Goal: Navigation & Orientation: Find specific page/section

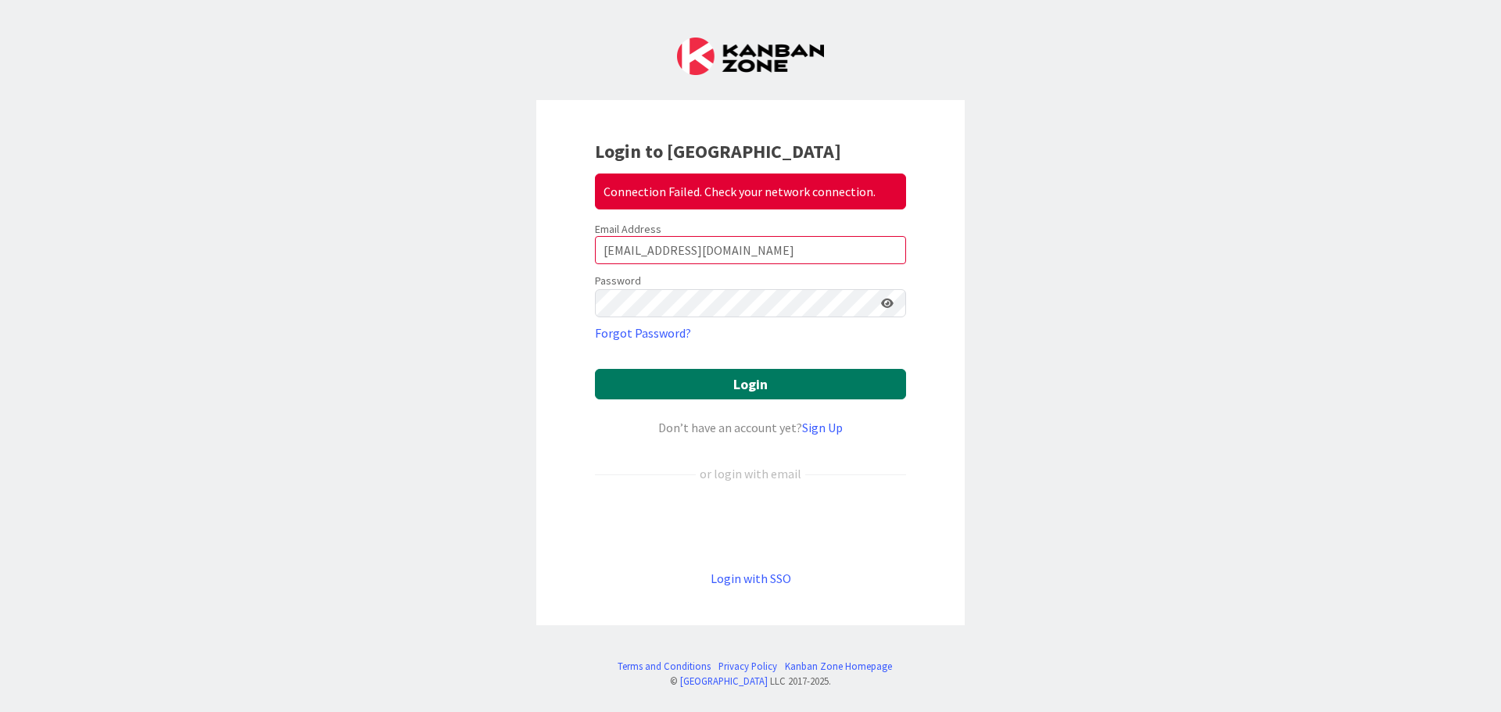
click at [736, 386] on button "Login" at bounding box center [750, 384] width 311 height 30
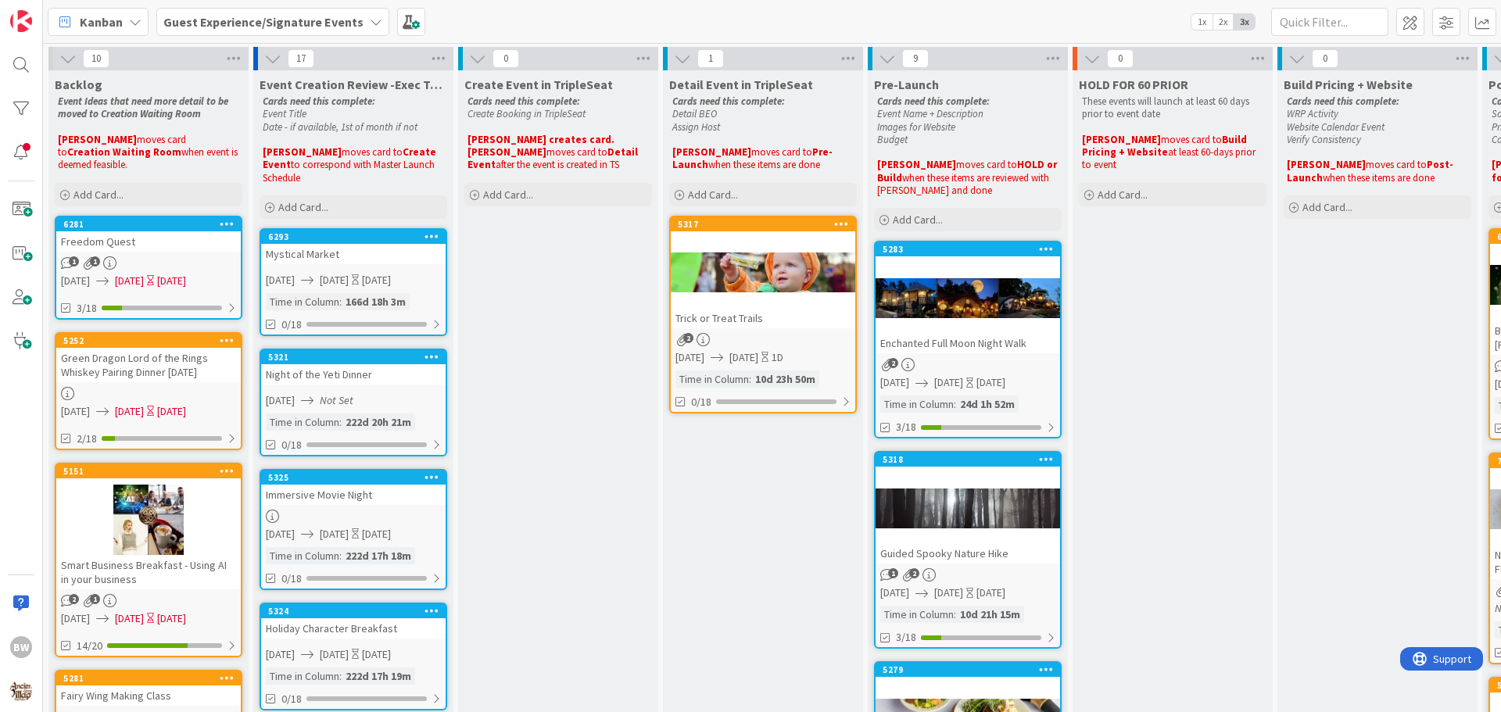
click at [370, 21] on icon at bounding box center [376, 22] width 13 height 13
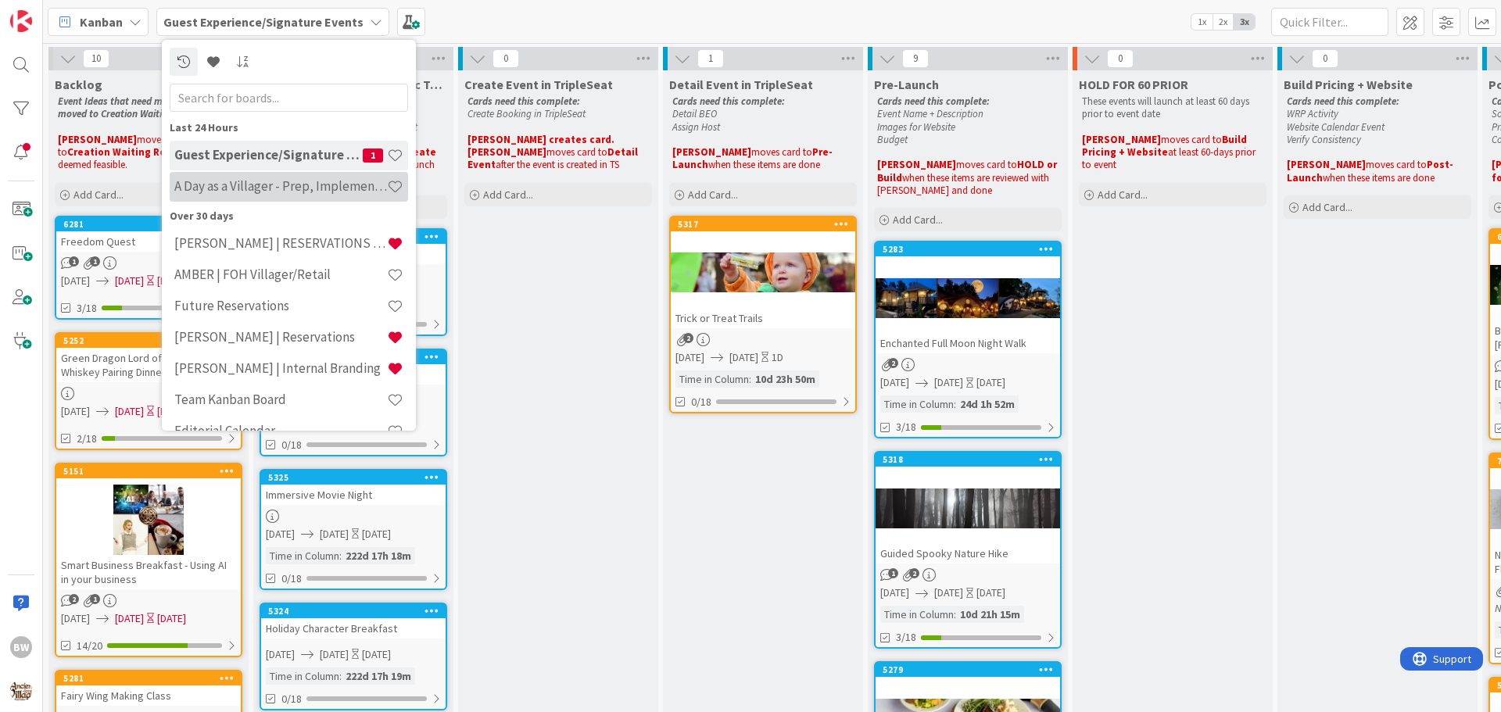
click at [235, 180] on h4 "A Day as a Villager - Prep, Implement and Execute" at bounding box center [280, 186] width 213 height 16
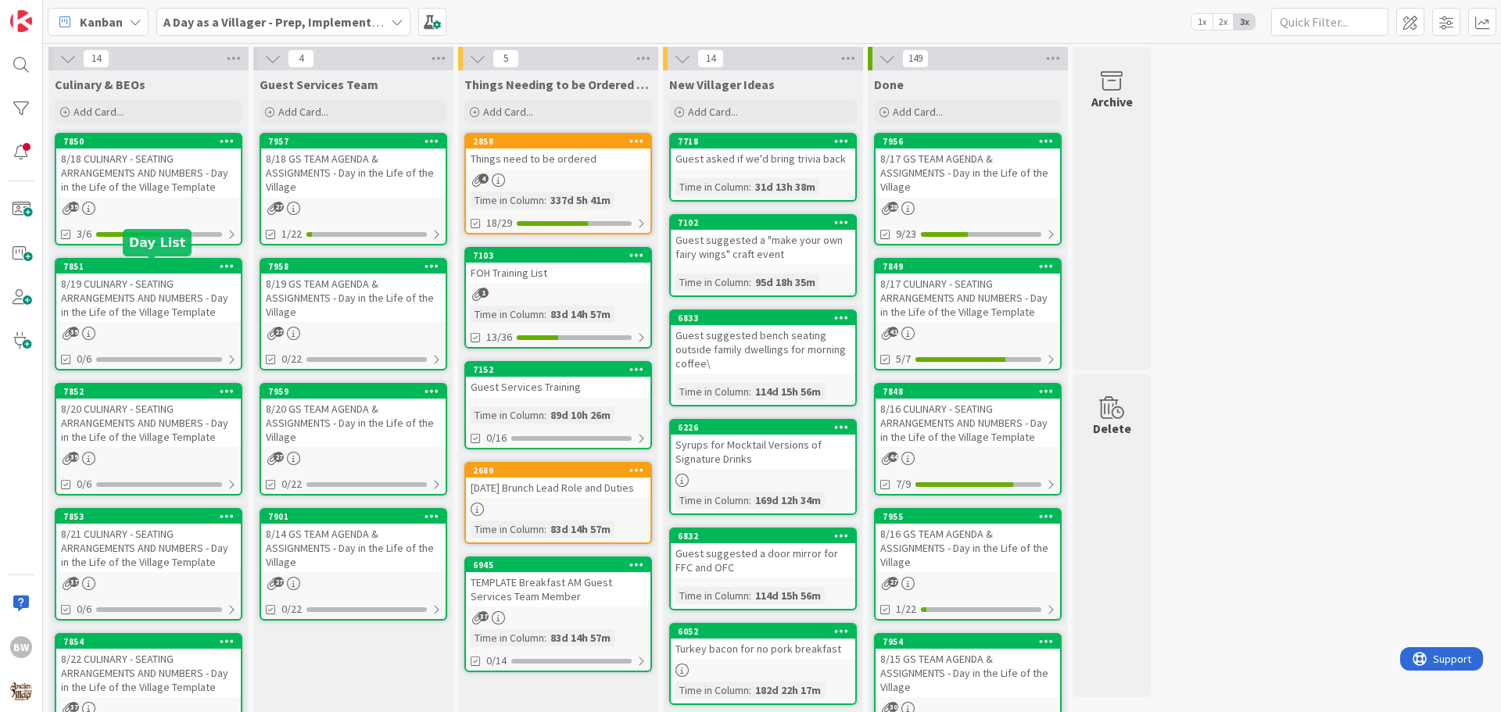
click at [139, 270] on div "7851" at bounding box center [152, 266] width 178 height 11
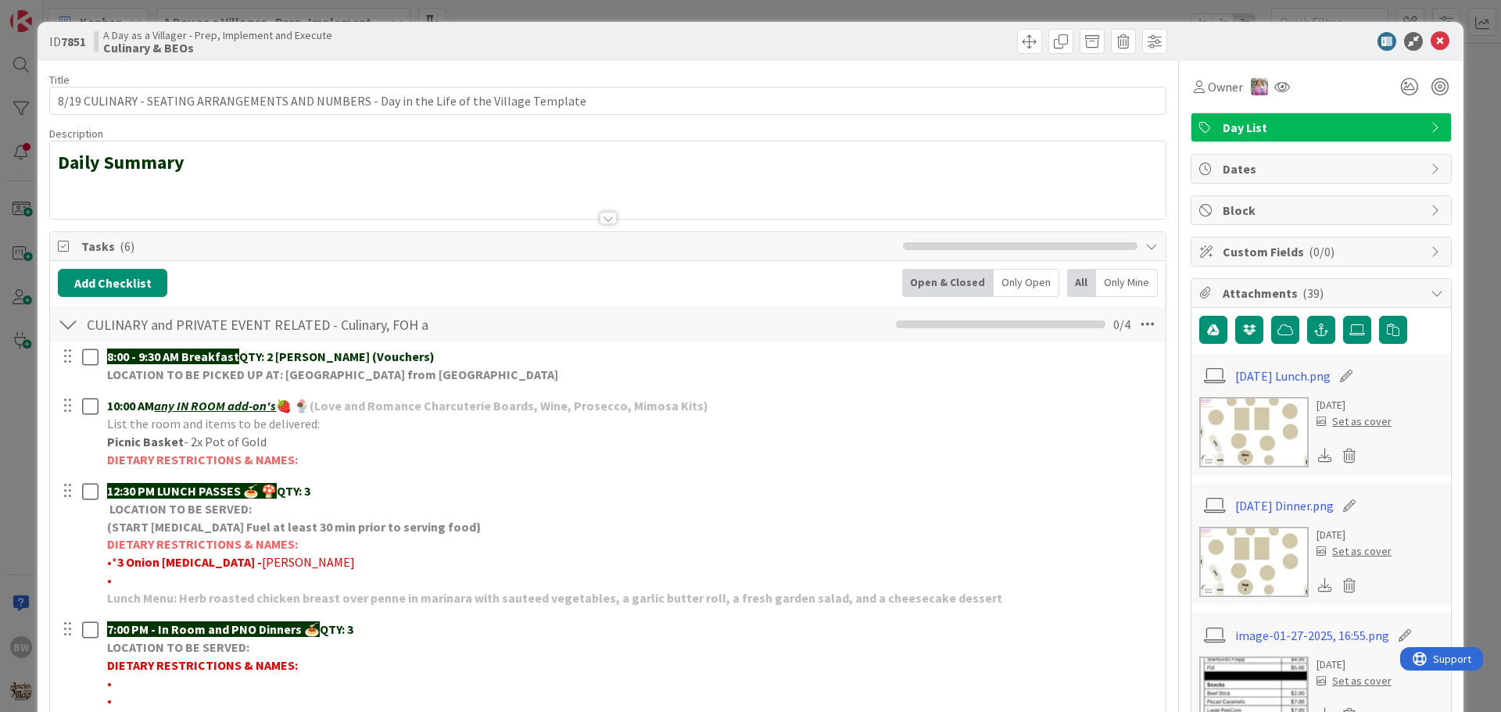
click at [602, 223] on div at bounding box center [608, 218] width 17 height 13
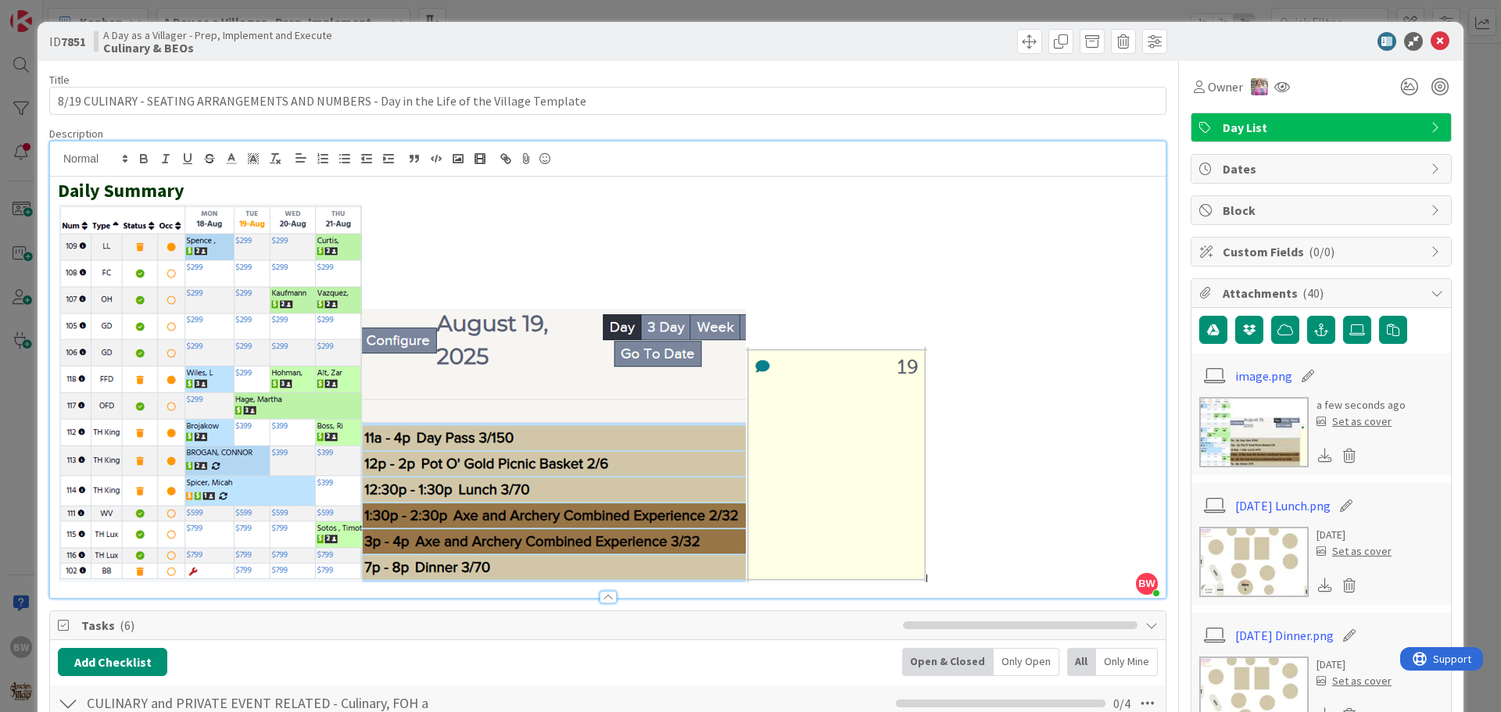
click at [913, 60] on div "ID 7851 A Day as a Villager - Prep, Implement and Execute Culinary & BEOs" at bounding box center [751, 41] width 1426 height 39
click at [1431, 36] on icon at bounding box center [1440, 41] width 19 height 19
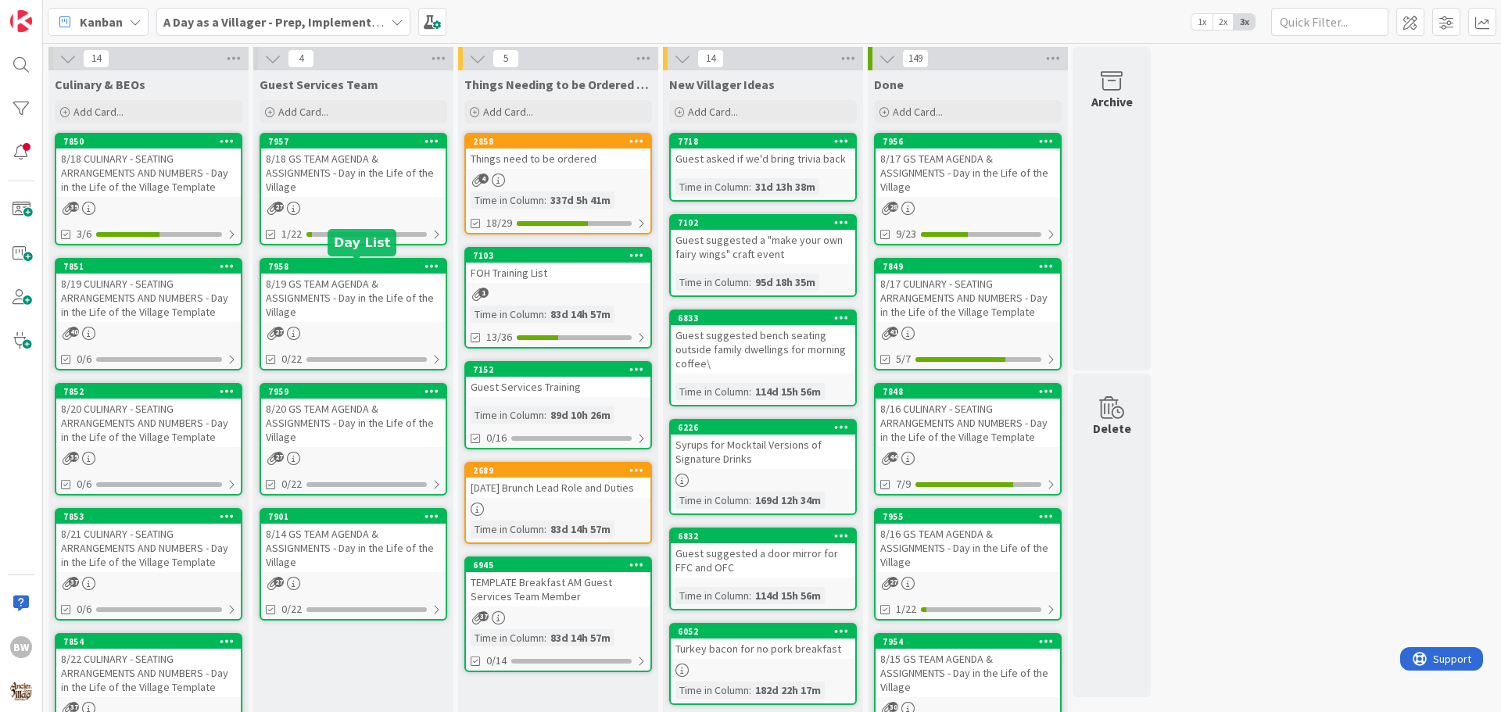
click at [353, 271] on div "7958" at bounding box center [357, 266] width 178 height 11
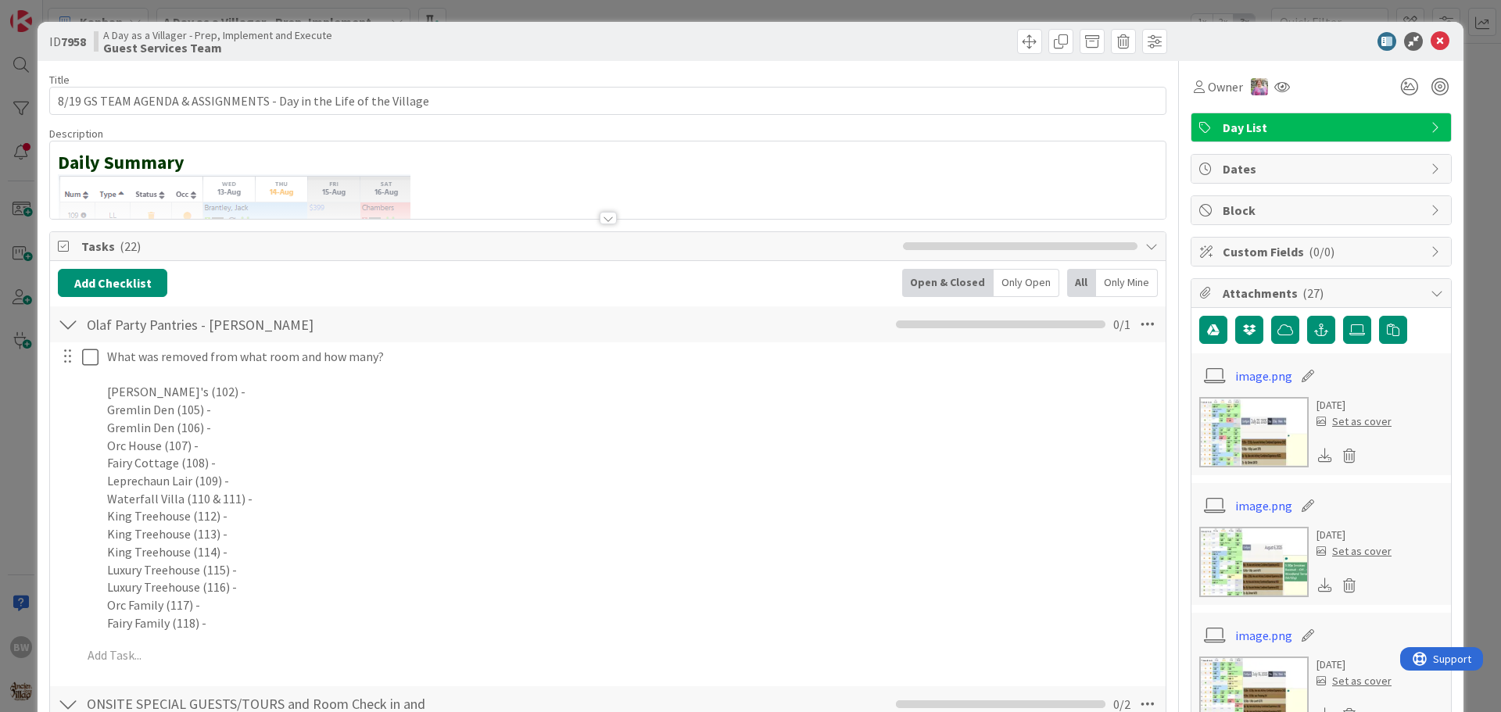
click at [601, 215] on div at bounding box center [608, 218] width 17 height 13
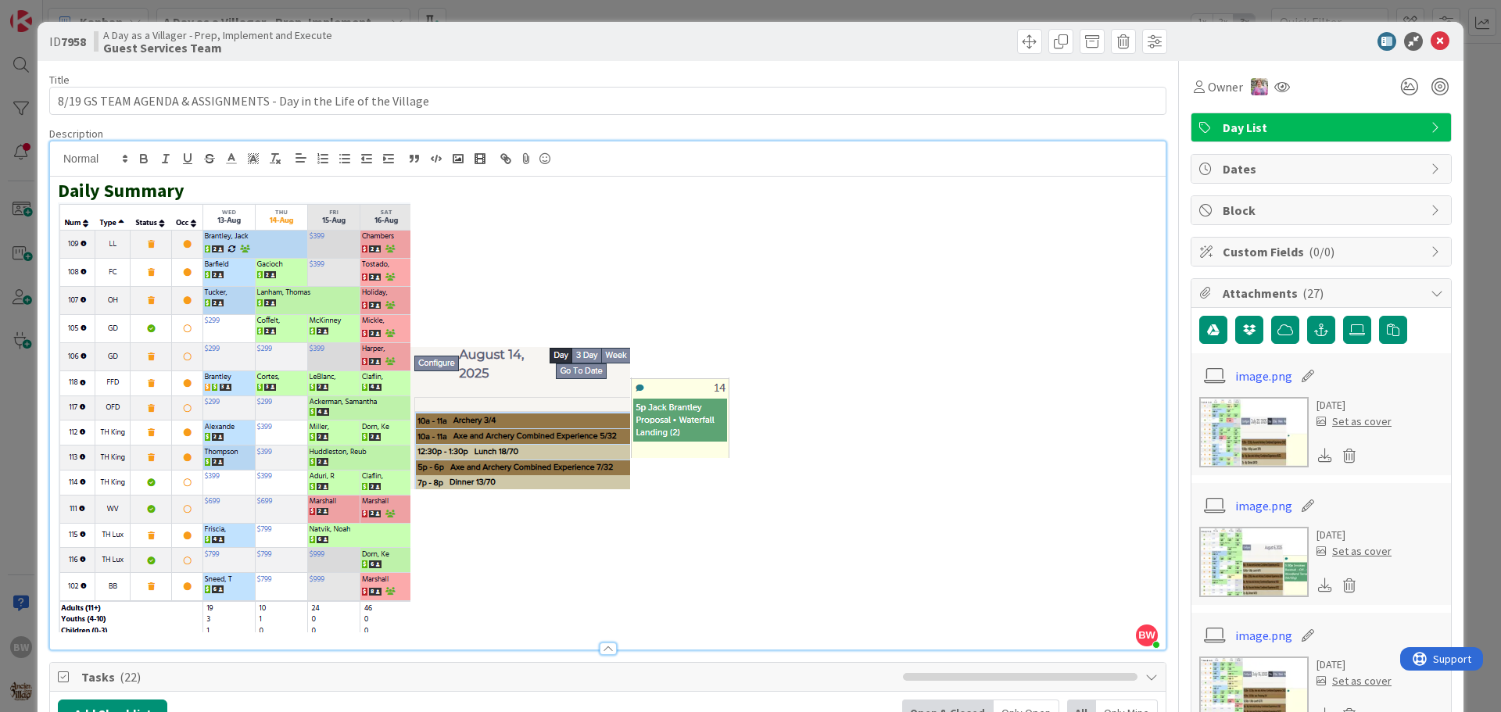
click at [735, 397] on p at bounding box center [608, 419] width 1100 height 432
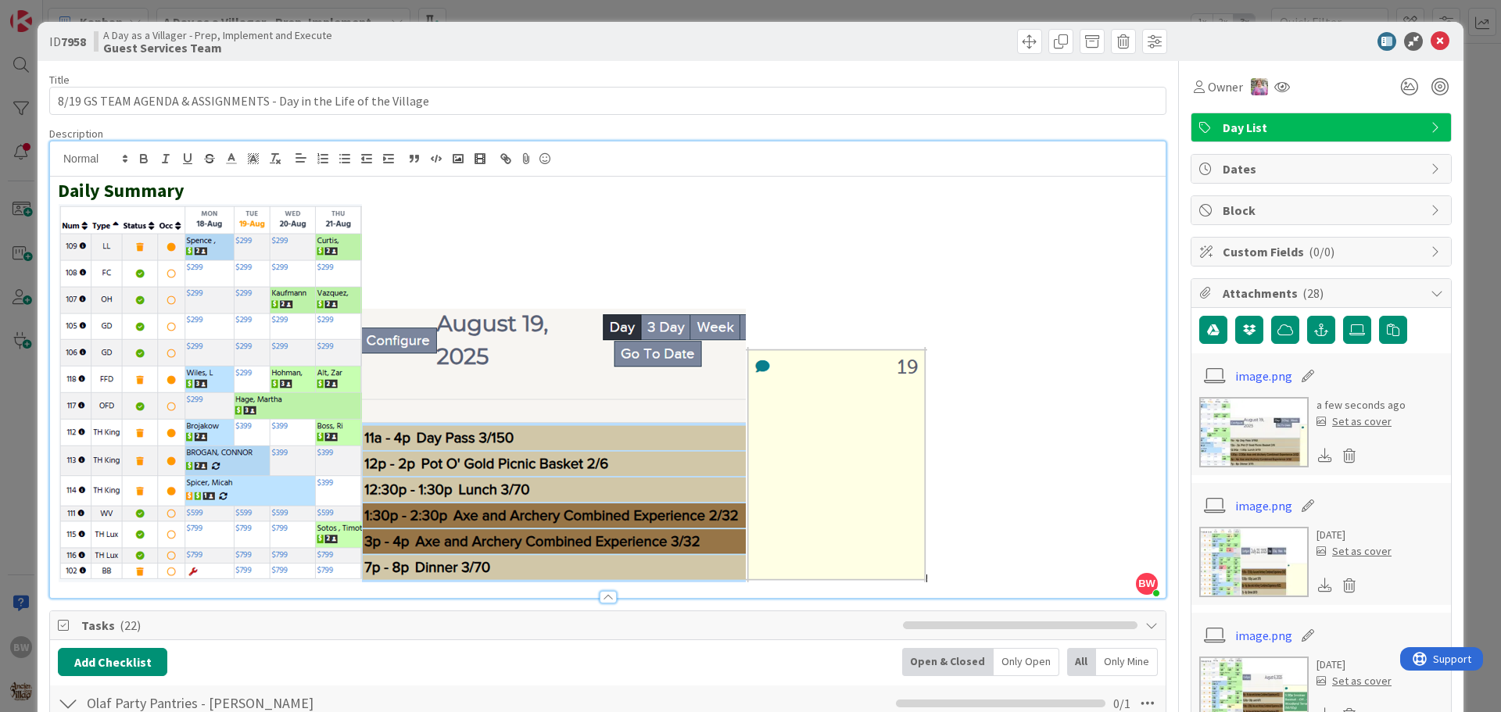
click at [822, 648] on div "Add Checklist Open & Closed Only Open All Only Mine" at bounding box center [608, 662] width 1100 height 28
click at [1436, 39] on icon at bounding box center [1440, 41] width 19 height 19
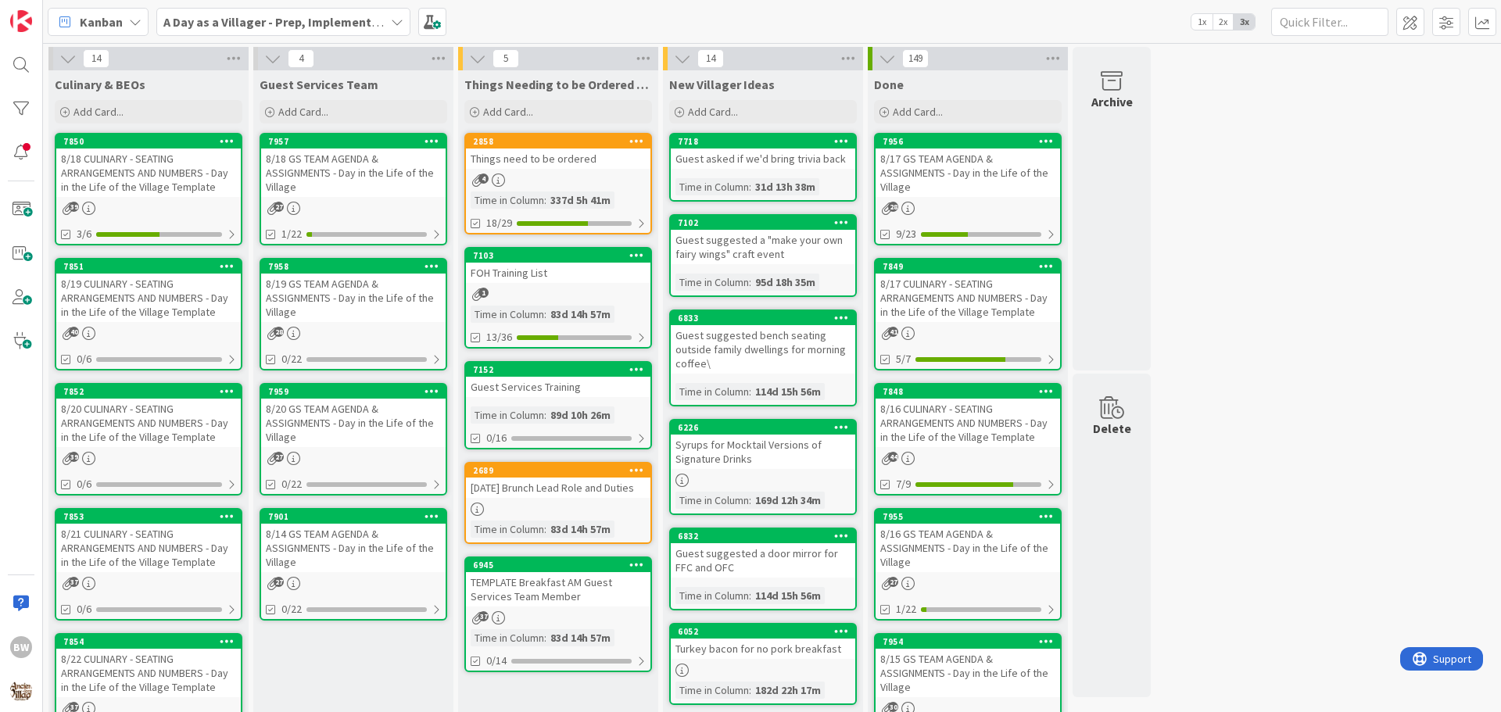
click at [146, 275] on div "8/19 CULINARY - SEATING ARRANGEMENTS AND NUMBERS - Day in the Life of the Villa…" at bounding box center [148, 298] width 185 height 48
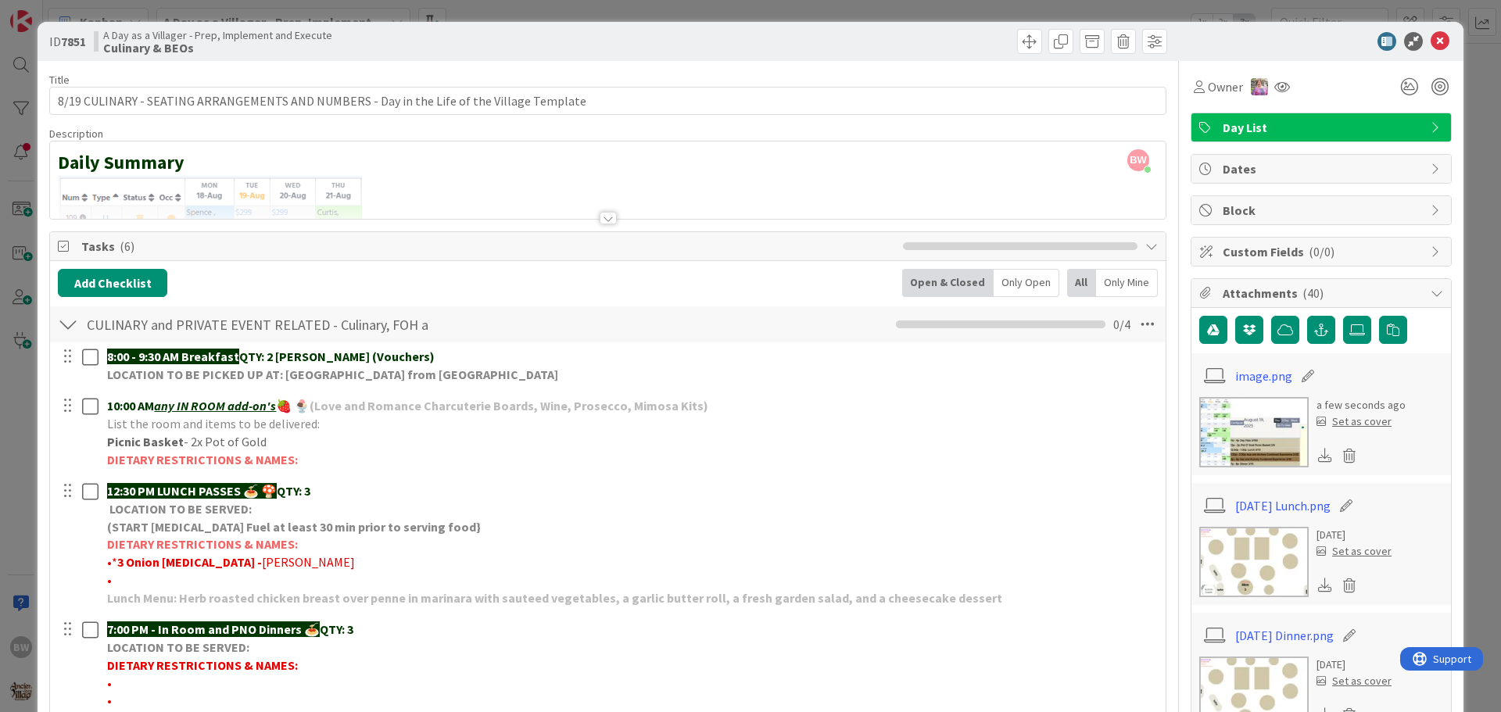
scroll to position [156, 0]
